Goal: Information Seeking & Learning: Understand process/instructions

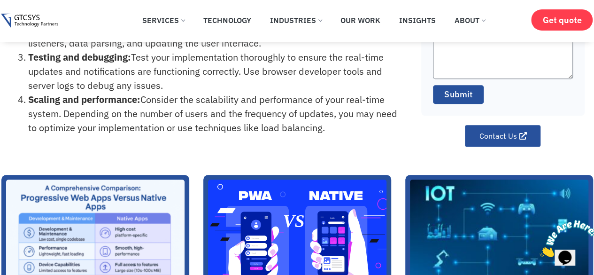
scroll to position [447, 0]
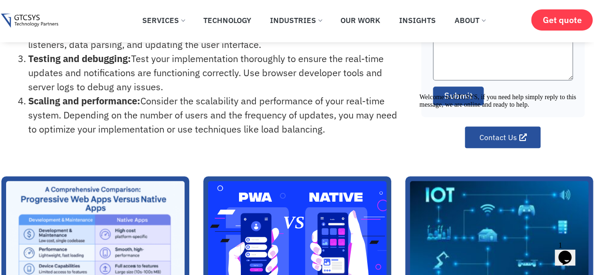
drag, startPoint x: 574, startPoint y: 161, endPoint x: 982, endPoint y: 243, distance: 416.1
click at [420, 94] on icon "Chat attention grabber" at bounding box center [420, 94] width 0 height 0
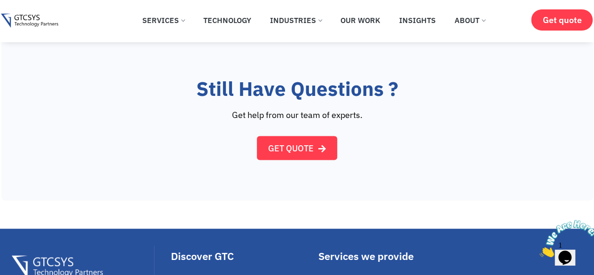
scroll to position [940, 0]
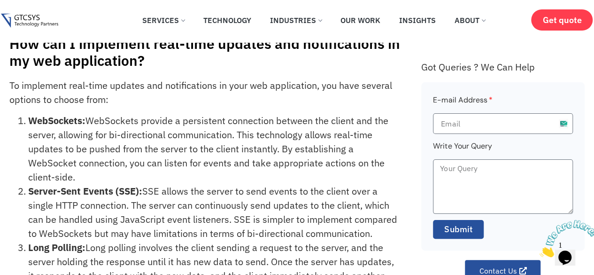
scroll to position [0, 0]
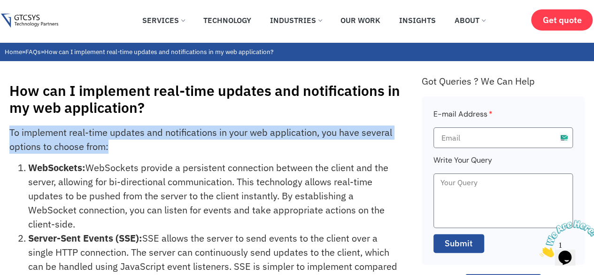
drag, startPoint x: 10, startPoint y: 133, endPoint x: 108, endPoint y: 149, distance: 99.6
click at [108, 149] on p "To implement real-time updates and notifications in your web application, you h…" at bounding box center [204, 139] width 391 height 28
click at [109, 149] on p "To implement real-time updates and notifications in your web application, you h…" at bounding box center [204, 139] width 391 height 28
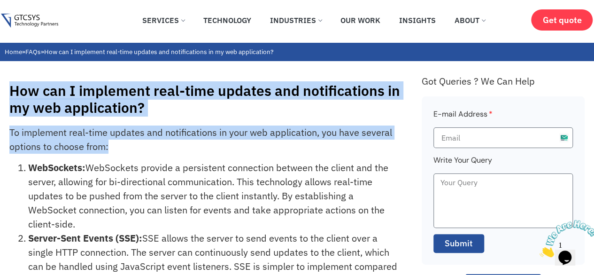
drag, startPoint x: 109, startPoint y: 149, endPoint x: 4, endPoint y: 96, distance: 117.9
drag, startPoint x: 10, startPoint y: 90, endPoint x: 121, endPoint y: 145, distance: 124.0
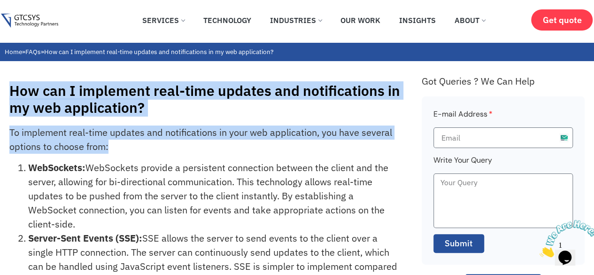
click at [105, 146] on p "To implement real-time updates and notifications in your web application, you h…" at bounding box center [204, 139] width 391 height 28
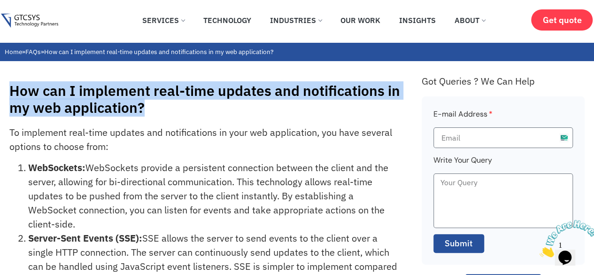
drag, startPoint x: 9, startPoint y: 91, endPoint x: 143, endPoint y: 110, distance: 134.9
click at [143, 110] on h1 "How can I implement real-time updates and notifications in my web application?" at bounding box center [210, 99] width 403 height 34
drag, startPoint x: 143, startPoint y: 110, endPoint x: 14, endPoint y: 88, distance: 130.7
click at [14, 88] on h1 "How can I implement real-time updates and notifications in my web application?" at bounding box center [210, 99] width 403 height 34
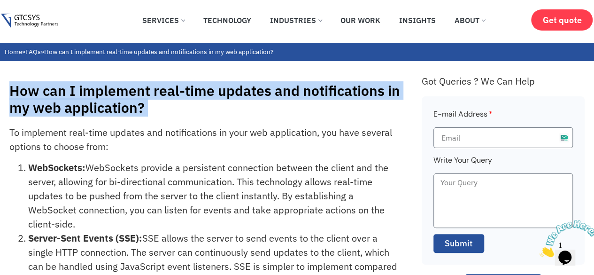
click at [14, 88] on h1 "How can I implement real-time updates and notifications in my web application?" at bounding box center [210, 99] width 403 height 34
drag, startPoint x: 17, startPoint y: 88, endPoint x: 145, endPoint y: 109, distance: 130.0
click at [145, 109] on h1 "How can I implement real-time updates and notifications in my web application?" at bounding box center [210, 99] width 403 height 34
click at [141, 109] on h1 "How can I implement real-time updates and notifications in my web application?" at bounding box center [210, 99] width 403 height 34
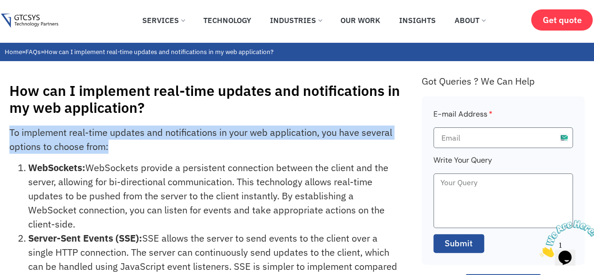
drag, startPoint x: 10, startPoint y: 131, endPoint x: 113, endPoint y: 152, distance: 105.1
click at [110, 145] on p "To implement real-time updates and notifications in your web application, you h…" at bounding box center [204, 139] width 391 height 28
click at [113, 152] on p "To implement real-time updates and notifications in your web application, you h…" at bounding box center [204, 139] width 391 height 28
drag, startPoint x: 108, startPoint y: 149, endPoint x: 0, endPoint y: 137, distance: 108.8
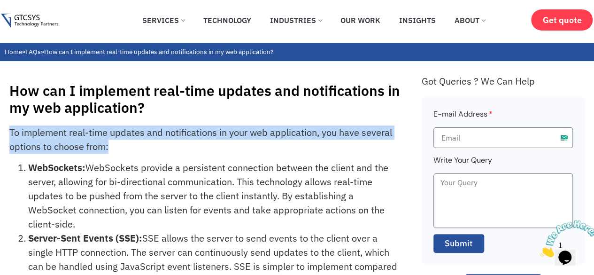
drag, startPoint x: 8, startPoint y: 133, endPoint x: 117, endPoint y: 146, distance: 109.8
click at [115, 146] on p "To implement real-time updates and notifications in your web application, you h…" at bounding box center [204, 139] width 391 height 28
click at [105, 145] on p "To implement real-time updates and notifications in your web application, you h…" at bounding box center [204, 139] width 391 height 28
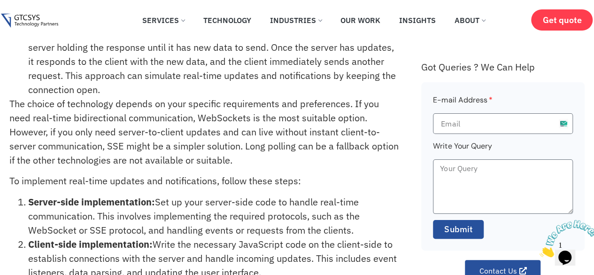
scroll to position [282, 0]
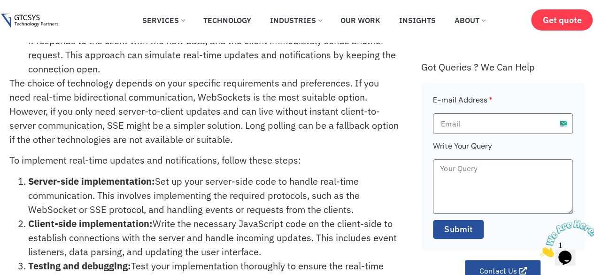
click at [540, 250] on icon "Close" at bounding box center [540, 254] width 0 height 8
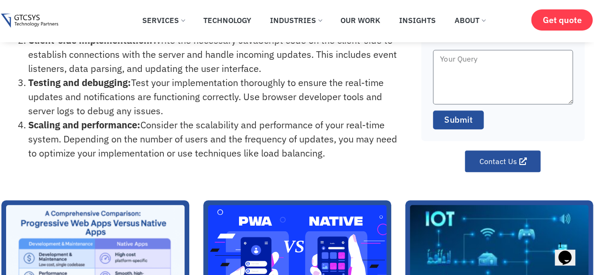
drag, startPoint x: 29, startPoint y: 123, endPoint x: 326, endPoint y: 154, distance: 298.6
click at [326, 154] on li "Scaling and performance: Consider the scalability and performance of your real-…" at bounding box center [214, 139] width 373 height 42
click at [325, 154] on li "Scaling and performance: Consider the scalability and performance of your real-…" at bounding box center [214, 139] width 373 height 42
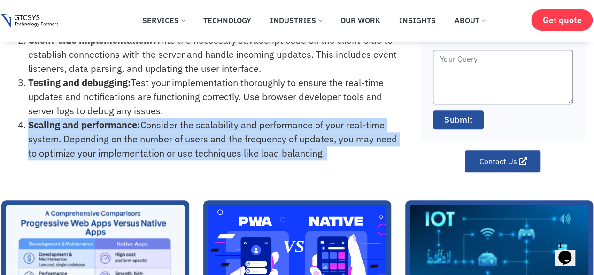
drag, startPoint x: 325, startPoint y: 154, endPoint x: 7, endPoint y: 126, distance: 319.8
drag, startPoint x: 29, startPoint y: 82, endPoint x: 198, endPoint y: 111, distance: 172.1
click at [198, 111] on li "Testing and debugging: Test your implementation thoroughly to ensure the real-t…" at bounding box center [214, 97] width 373 height 42
click at [157, 110] on li "Testing and debugging: Test your implementation thoroughly to ensure the real-t…" at bounding box center [214, 97] width 373 height 42
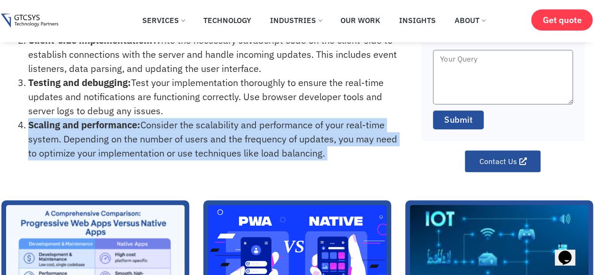
click at [160, 111] on li "Testing and debugging: Test your implementation thoroughly to ensure the real-t…" at bounding box center [214, 97] width 373 height 42
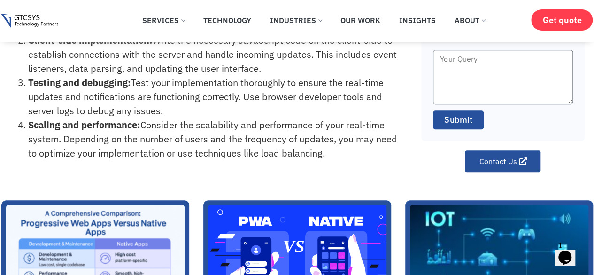
drag, startPoint x: 162, startPoint y: 112, endPoint x: 26, endPoint y: 81, distance: 138.7
click at [28, 81] on li "Testing and debugging: Test your implementation thoroughly to ensure the real-t…" at bounding box center [214, 97] width 373 height 42
click at [49, 86] on strong "Testing and debugging:" at bounding box center [79, 82] width 103 height 13
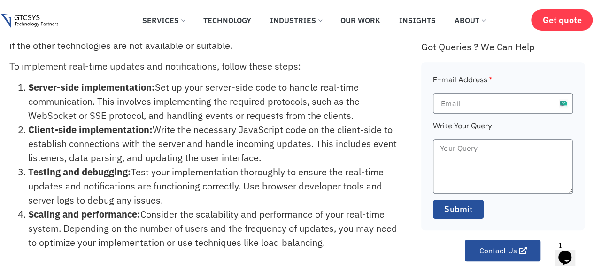
drag, startPoint x: 27, startPoint y: 85, endPoint x: 357, endPoint y: 120, distance: 331.8
click at [357, 120] on li "Server-side implementation: Set up your server-side code to handle real-time co…" at bounding box center [214, 101] width 373 height 42
click at [372, 94] on li "Server-side implementation: Set up your server-side code to handle real-time co…" at bounding box center [214, 101] width 373 height 42
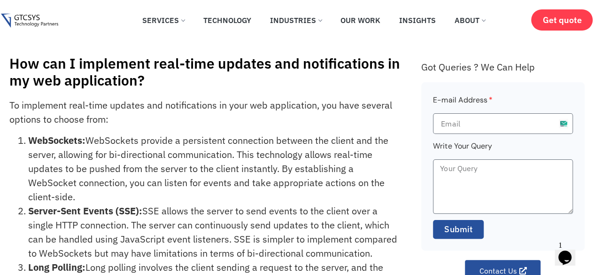
scroll to position [0, 0]
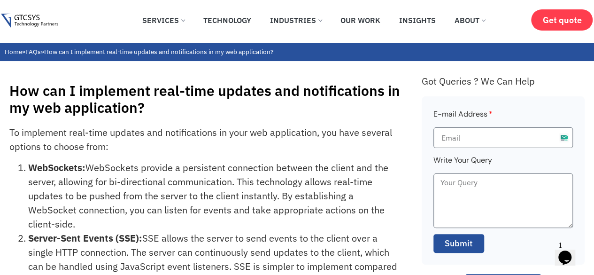
click at [562, 244] on span "1" at bounding box center [561, 245] width 4 height 8
click at [566, 258] on icon "Opens Chat This icon Opens the chat window." at bounding box center [565, 257] width 15 height 15
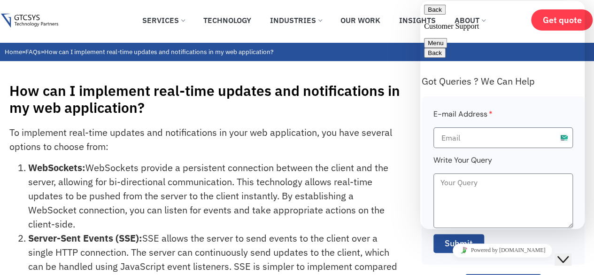
click at [566, 258] on button "Close Chat This icon closes the chat window." at bounding box center [563, 259] width 17 height 12
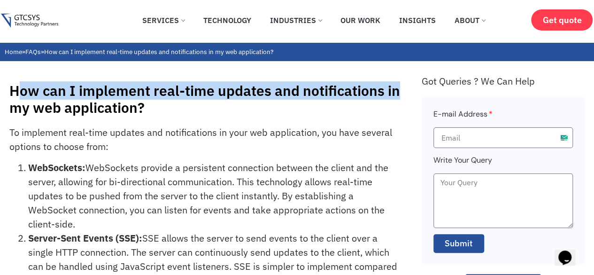
drag, startPoint x: 398, startPoint y: 92, endPoint x: 19, endPoint y: 90, distance: 379.2
click at [20, 90] on h1 "How can I implement real-time updates and notifications in my web application?" at bounding box center [210, 99] width 403 height 34
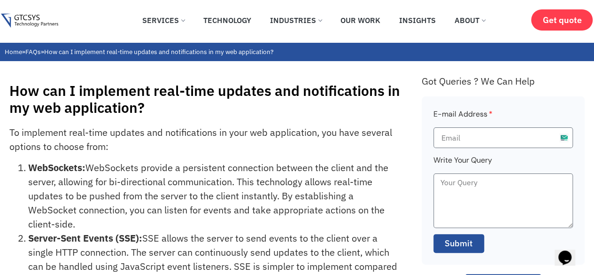
click at [13, 89] on h1 "How can I implement real-time updates and notifications in my web application?" at bounding box center [210, 99] width 403 height 34
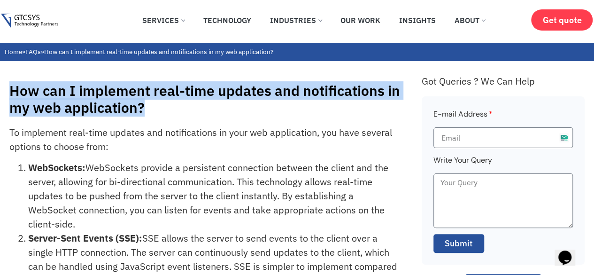
drag, startPoint x: 12, startPoint y: 87, endPoint x: 141, endPoint y: 107, distance: 130.7
click at [141, 107] on h1 "How can I implement real-time updates and notifications in my web application?" at bounding box center [210, 99] width 403 height 34
click at [140, 106] on h1 "How can I implement real-time updates and notifications in my web application?" at bounding box center [210, 99] width 403 height 34
drag, startPoint x: 8, startPoint y: 91, endPoint x: 143, endPoint y: 113, distance: 136.3
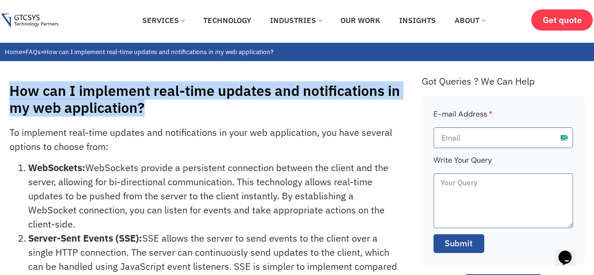
click at [143, 113] on h1 "How can I implement real-time updates and notifications in my web application?" at bounding box center [210, 99] width 403 height 34
drag, startPoint x: 143, startPoint y: 109, endPoint x: 8, endPoint y: 87, distance: 136.2
drag, startPoint x: 10, startPoint y: 87, endPoint x: 144, endPoint y: 117, distance: 137.3
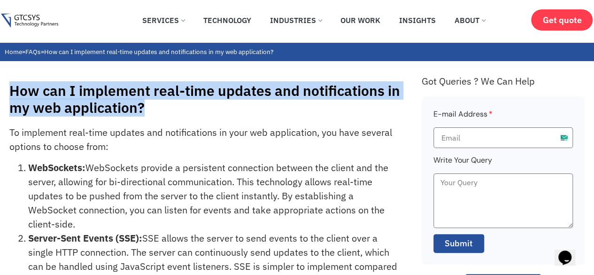
click at [144, 117] on div "How can I implement real-time updates and notifications in my web application?" at bounding box center [210, 101] width 403 height 39
click at [142, 115] on h1 "How can I implement real-time updates and notifications in my web application?" at bounding box center [210, 99] width 403 height 34
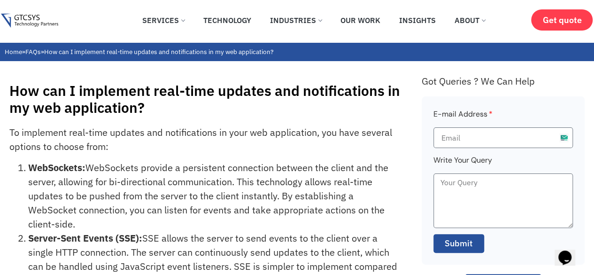
click at [205, 146] on p "To implement real-time updates and notifications in your web application, you h…" at bounding box center [204, 139] width 391 height 28
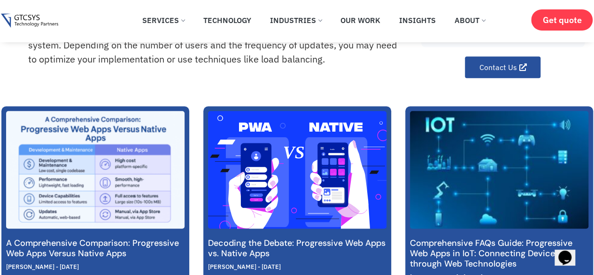
scroll to position [376, 0]
